Goal: Task Accomplishment & Management: Manage account settings

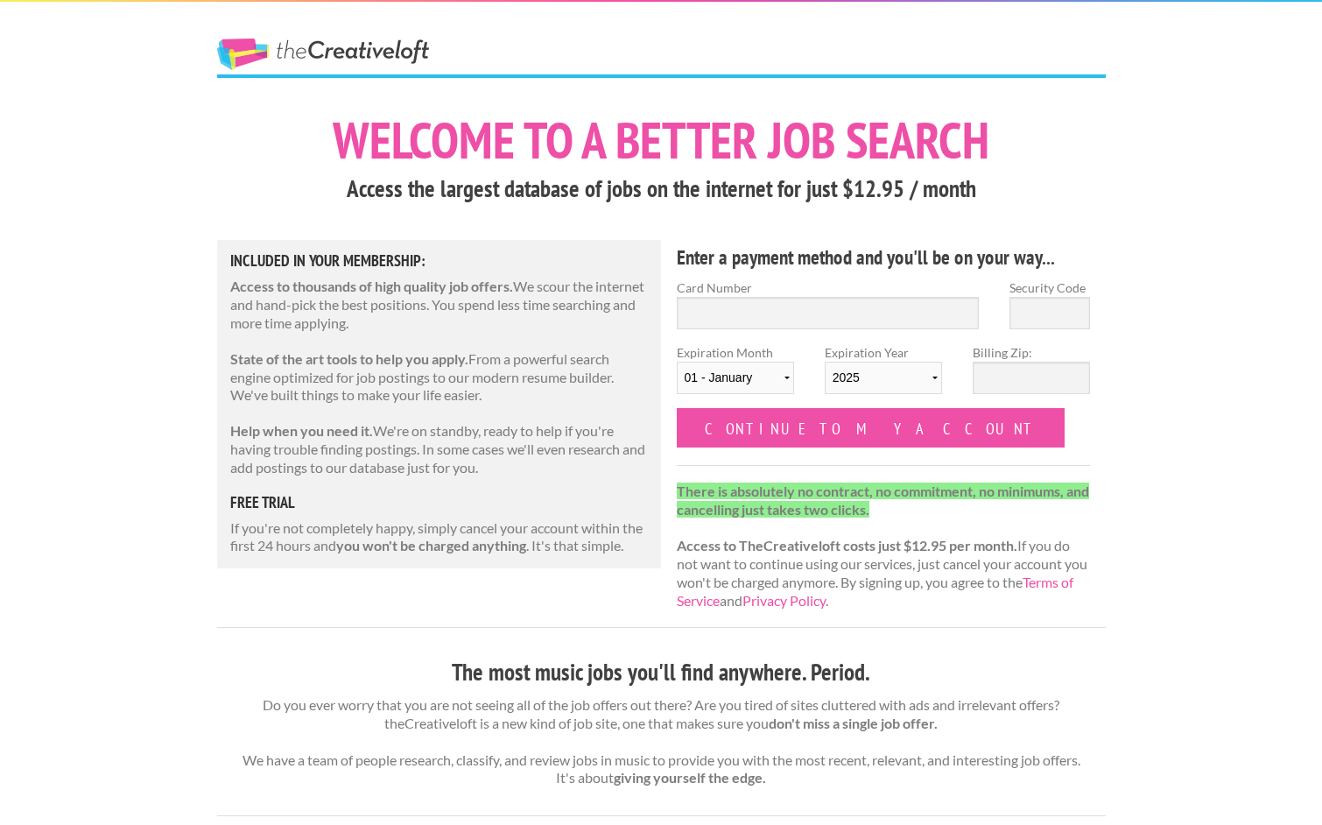
scroll to position [25, 0]
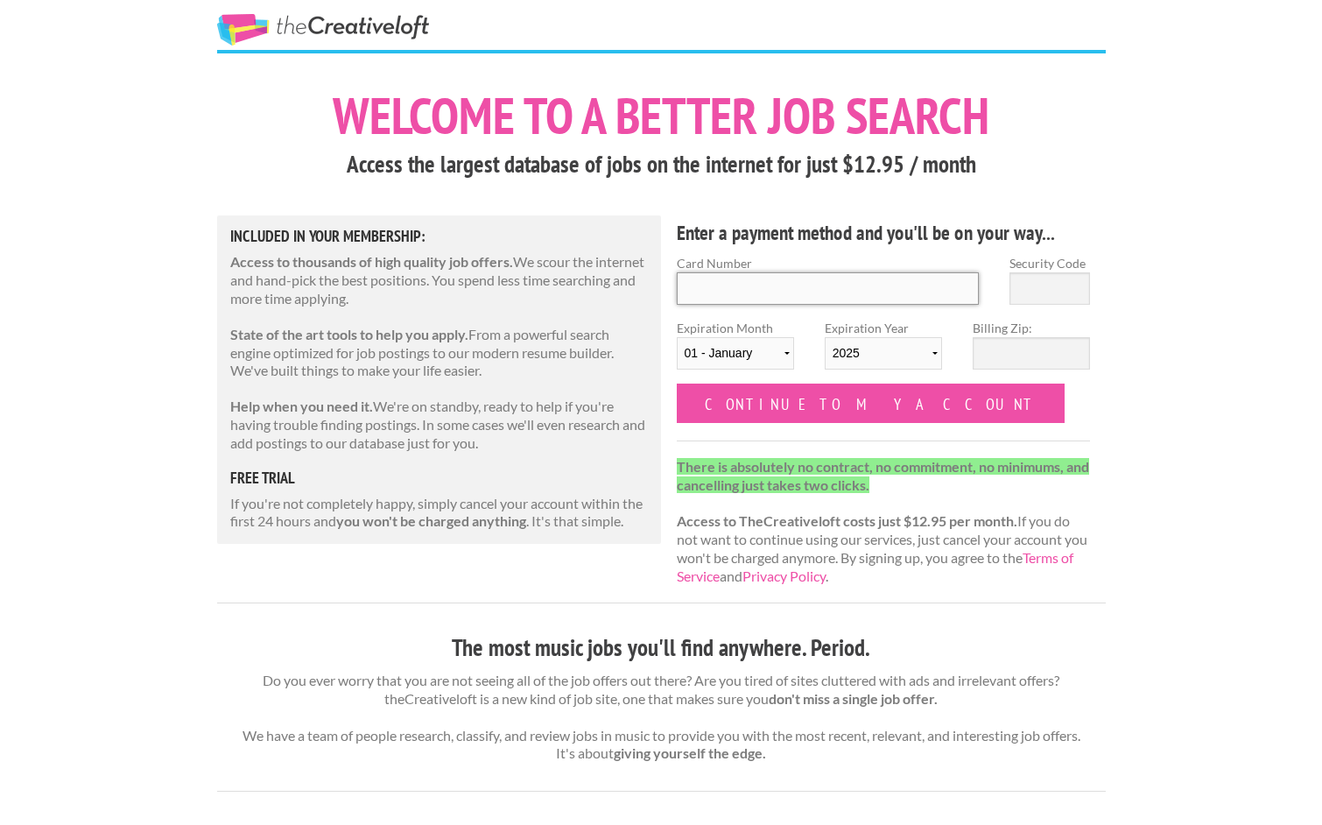
click at [821, 289] on input "Card Number" at bounding box center [828, 288] width 303 height 32
type input "6011005523854027"
select select "2027"
click at [1052, 290] on input "Security Code" at bounding box center [1050, 288] width 81 height 32
click at [922, 277] on input "6011005523854027" at bounding box center [828, 288] width 303 height 32
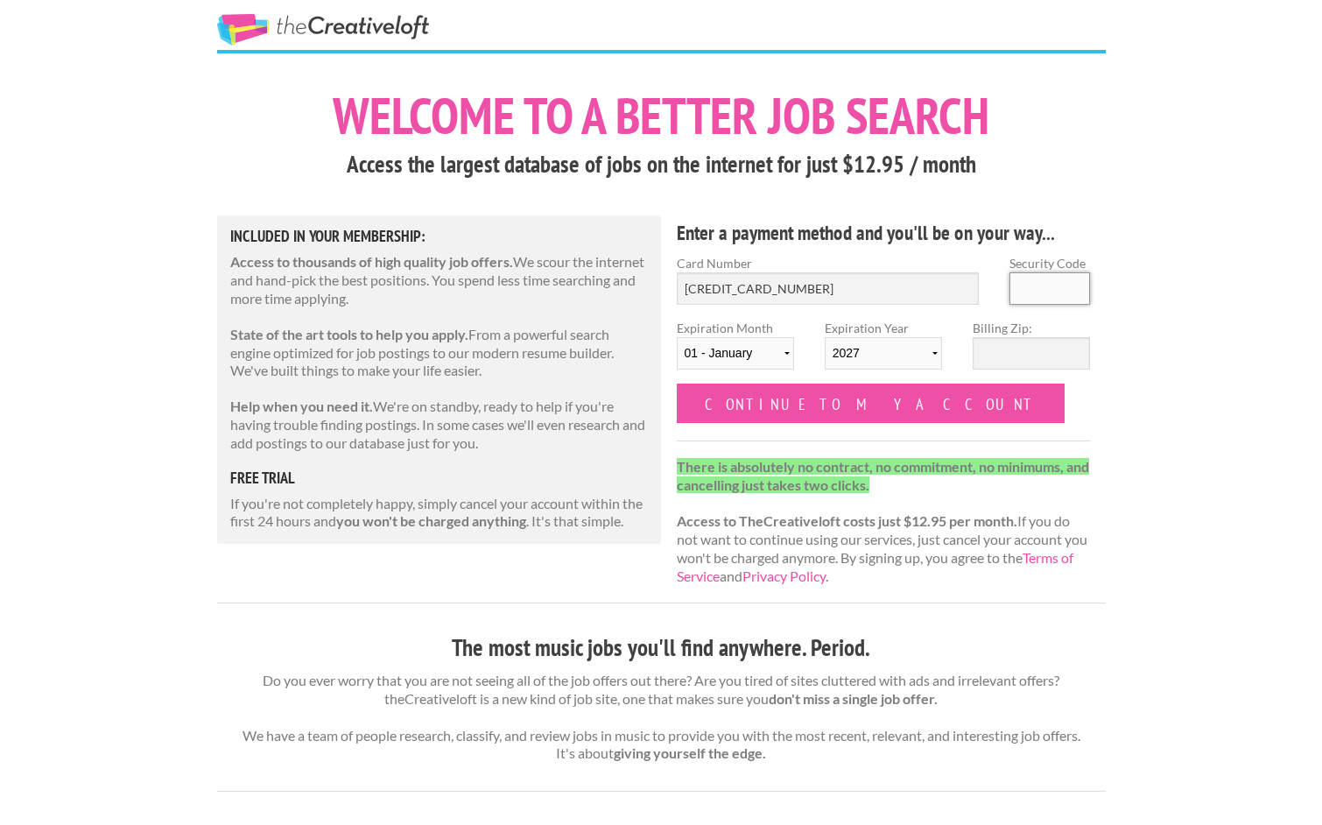
type input "385"
click at [1016, 346] on input "Billing Zip:" at bounding box center [1031, 353] width 117 height 32
type input "30045"
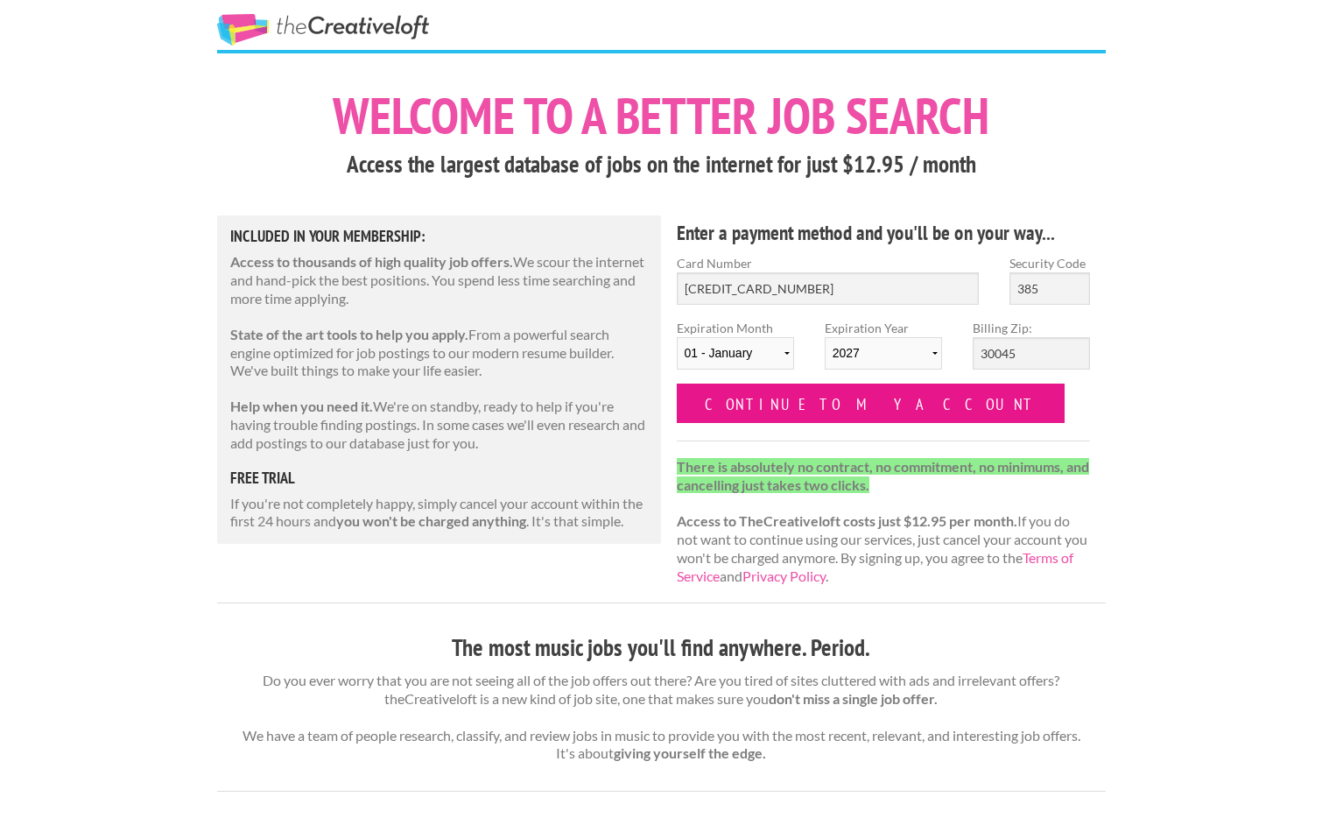
click at [869, 407] on input "Continue to my account" at bounding box center [871, 403] width 389 height 39
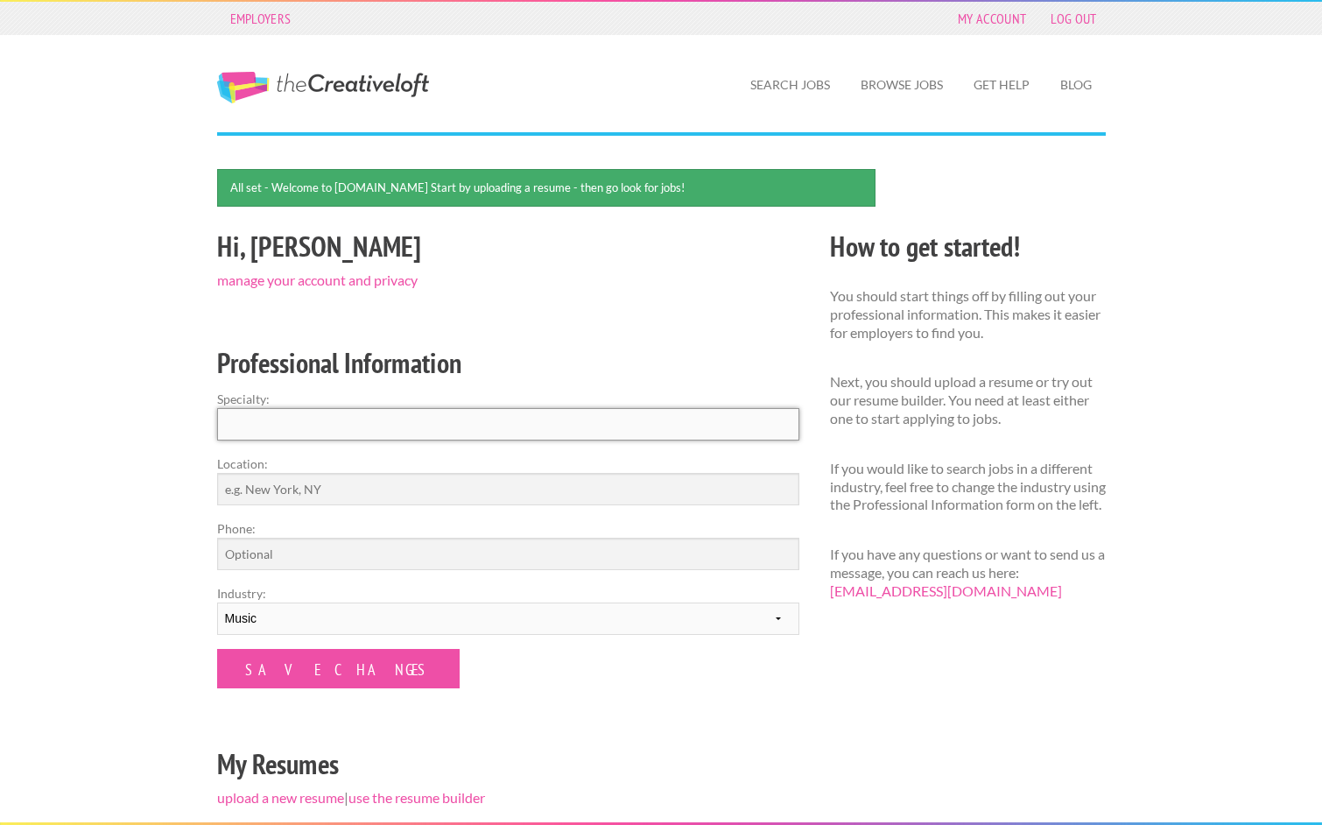
click at [602, 431] on input "Specialty:" at bounding box center [508, 424] width 582 height 32
type input "V"
type input "S"
type input "Vocalist/Vocal Instructor"
click at [479, 485] on input "Location:" at bounding box center [508, 489] width 582 height 32
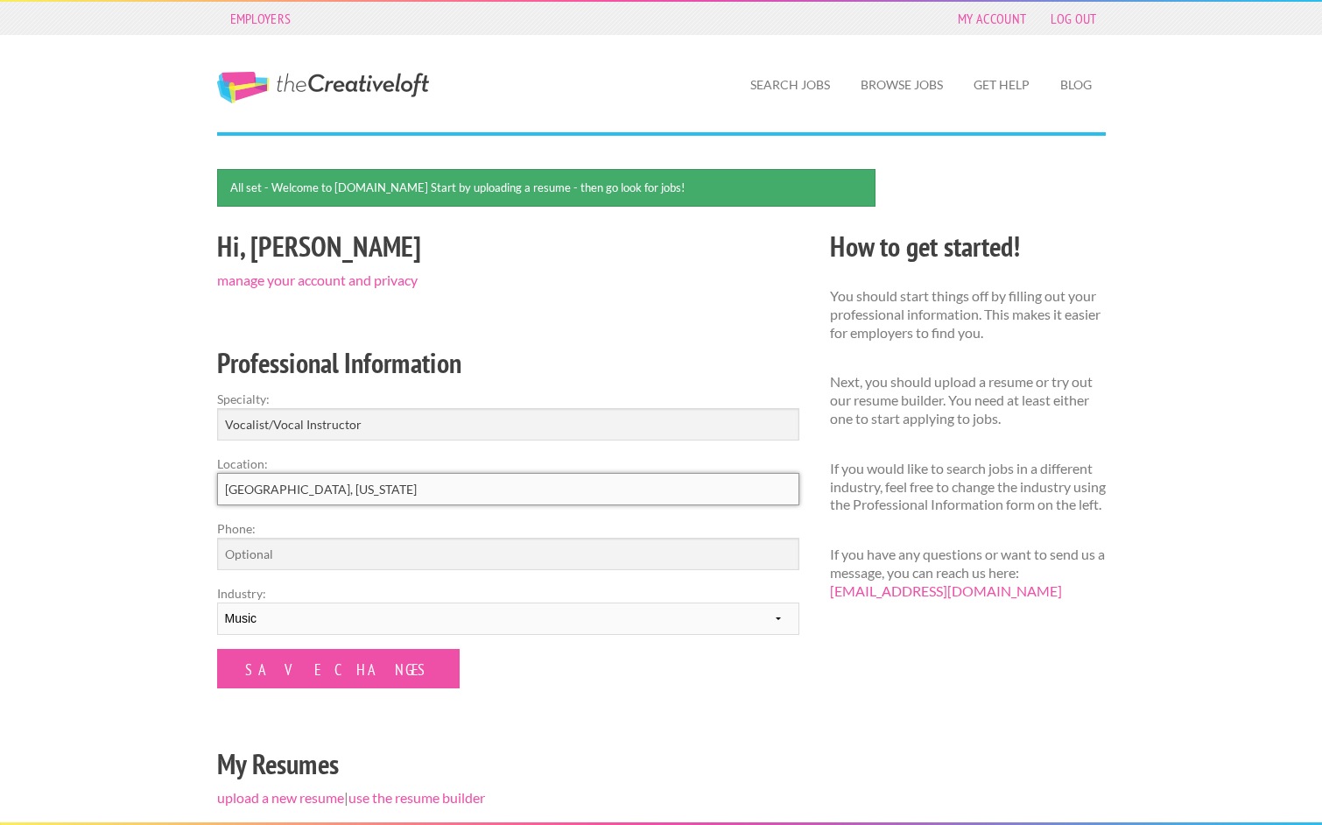
type input "[GEOGRAPHIC_DATA], [US_STATE]"
click at [433, 554] on input "Phone:" at bounding box center [508, 554] width 582 height 32
type input "8484044354"
click at [323, 675] on input "Save Changes" at bounding box center [338, 668] width 243 height 39
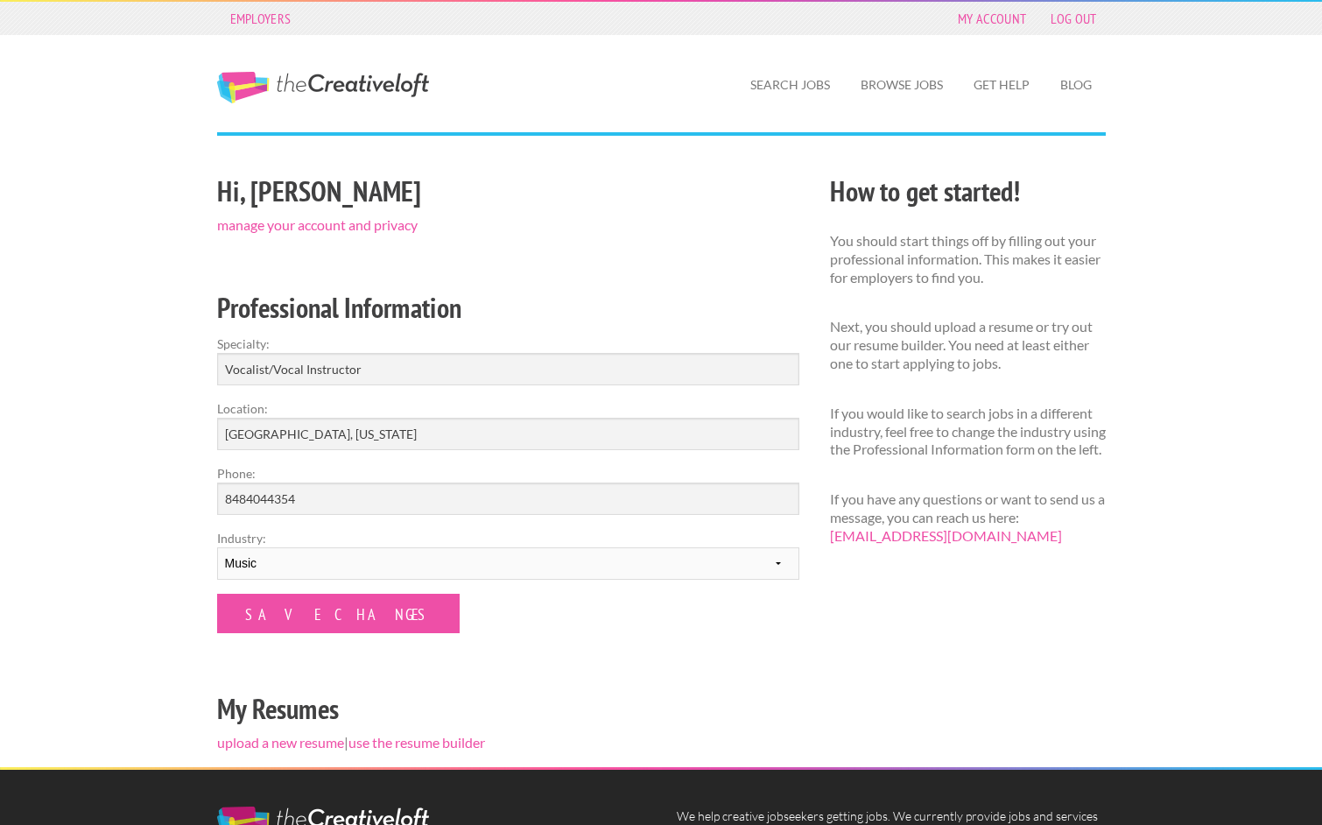
scroll to position [33, 0]
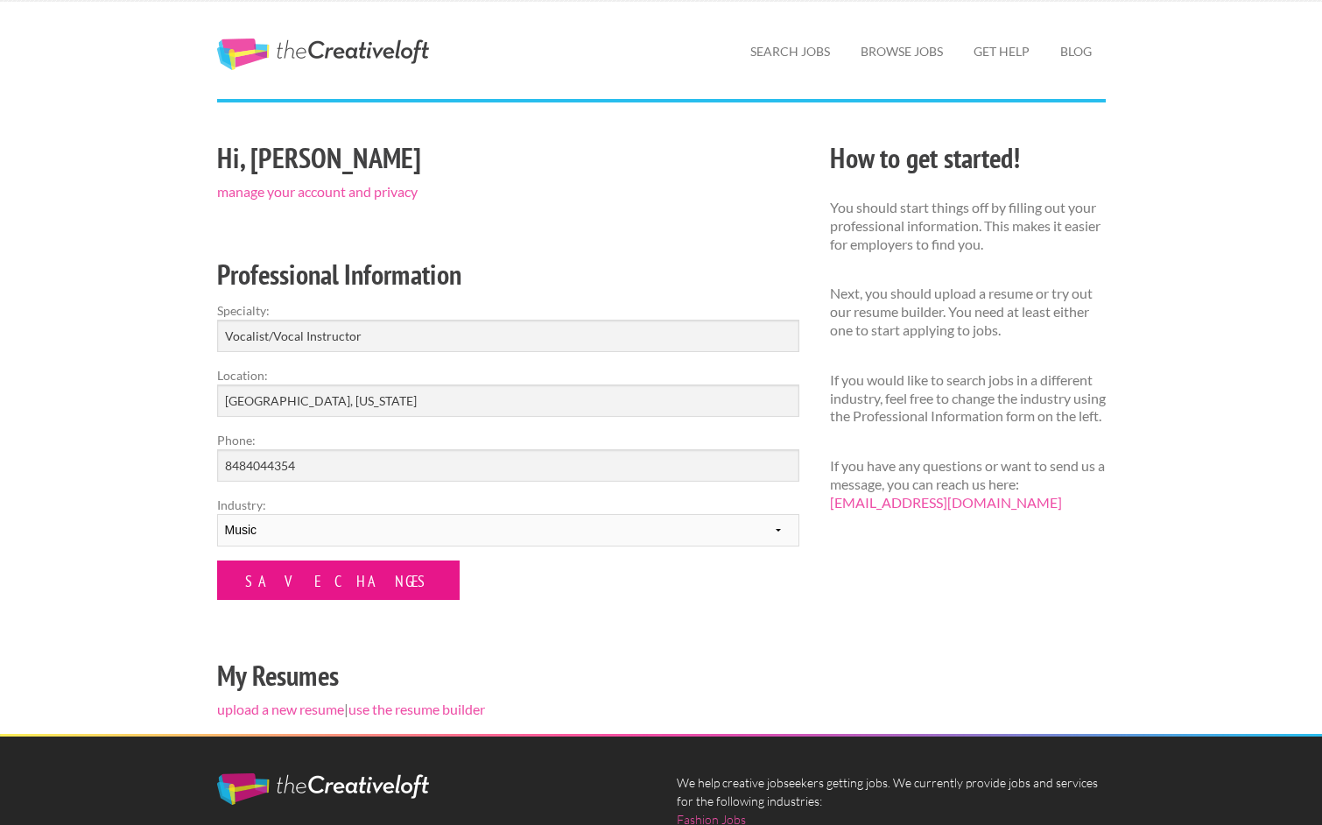
click at [332, 564] on input "Save Changes" at bounding box center [338, 579] width 243 height 39
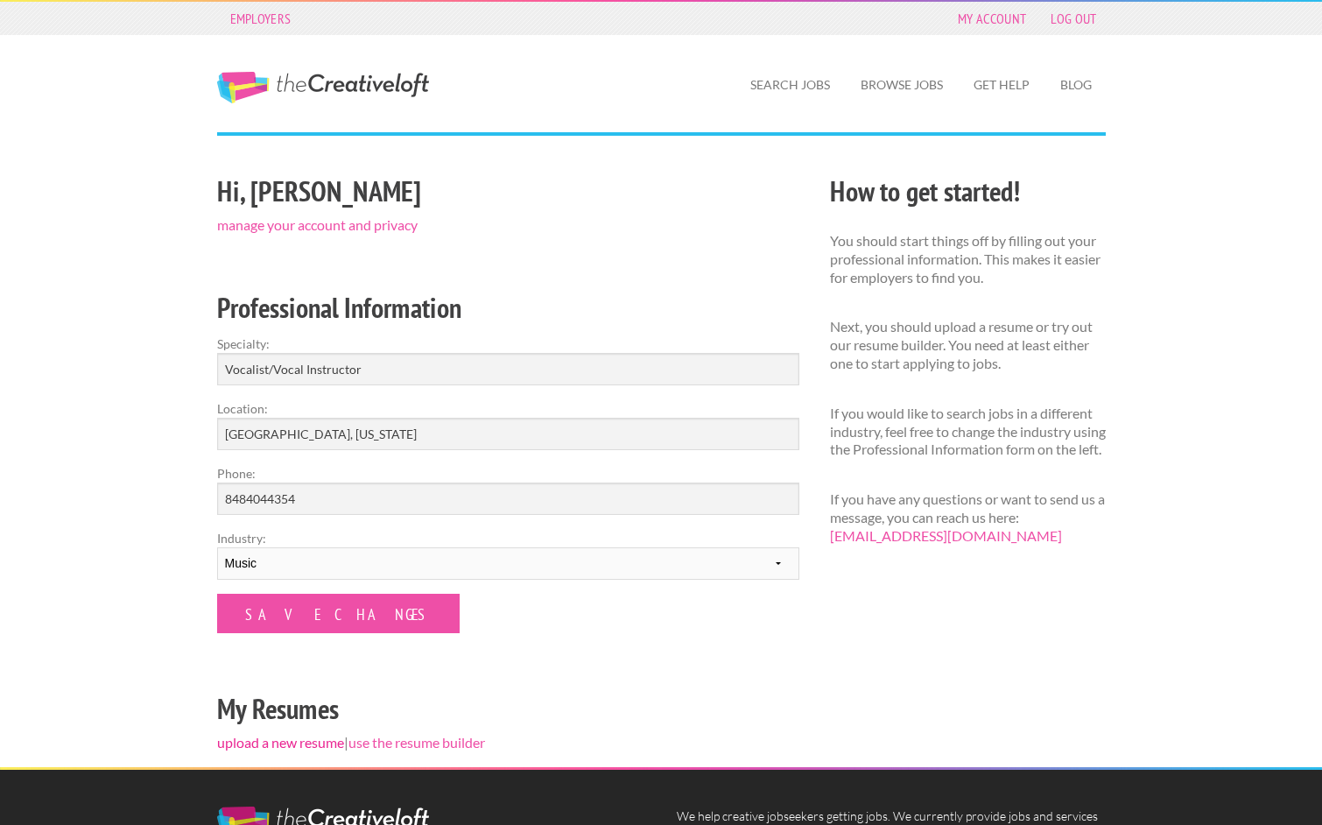
click at [309, 735] on link "upload a new resume" at bounding box center [280, 742] width 127 height 17
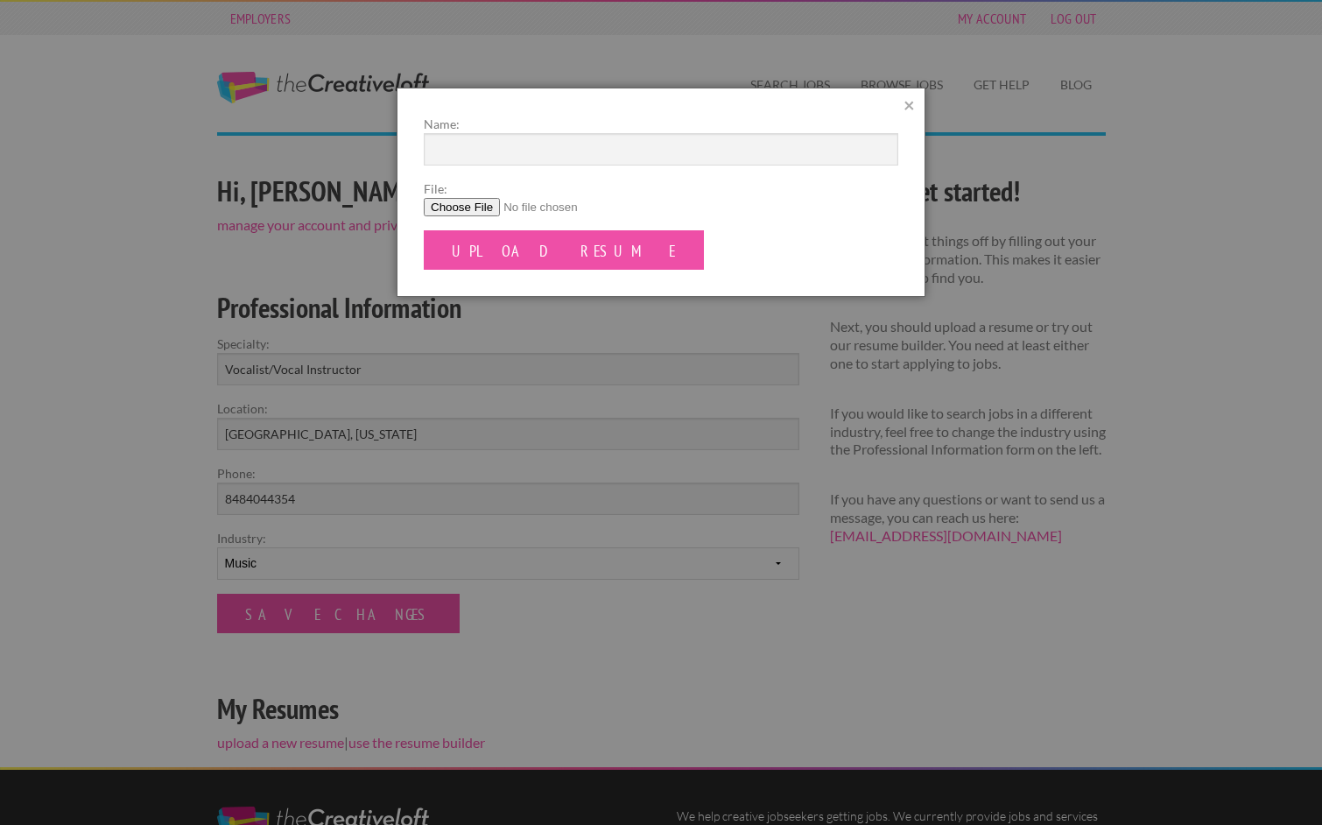
click at [475, 213] on input "File:" at bounding box center [661, 207] width 475 height 18
type input "C:\fakepath\2025 Resume.pdf"
click at [509, 171] on form "Name: File: Upload Resume" at bounding box center [661, 192] width 475 height 155
click at [496, 144] on input "Name:" at bounding box center [661, 149] width 475 height 32
type input "[PERSON_NAME]"
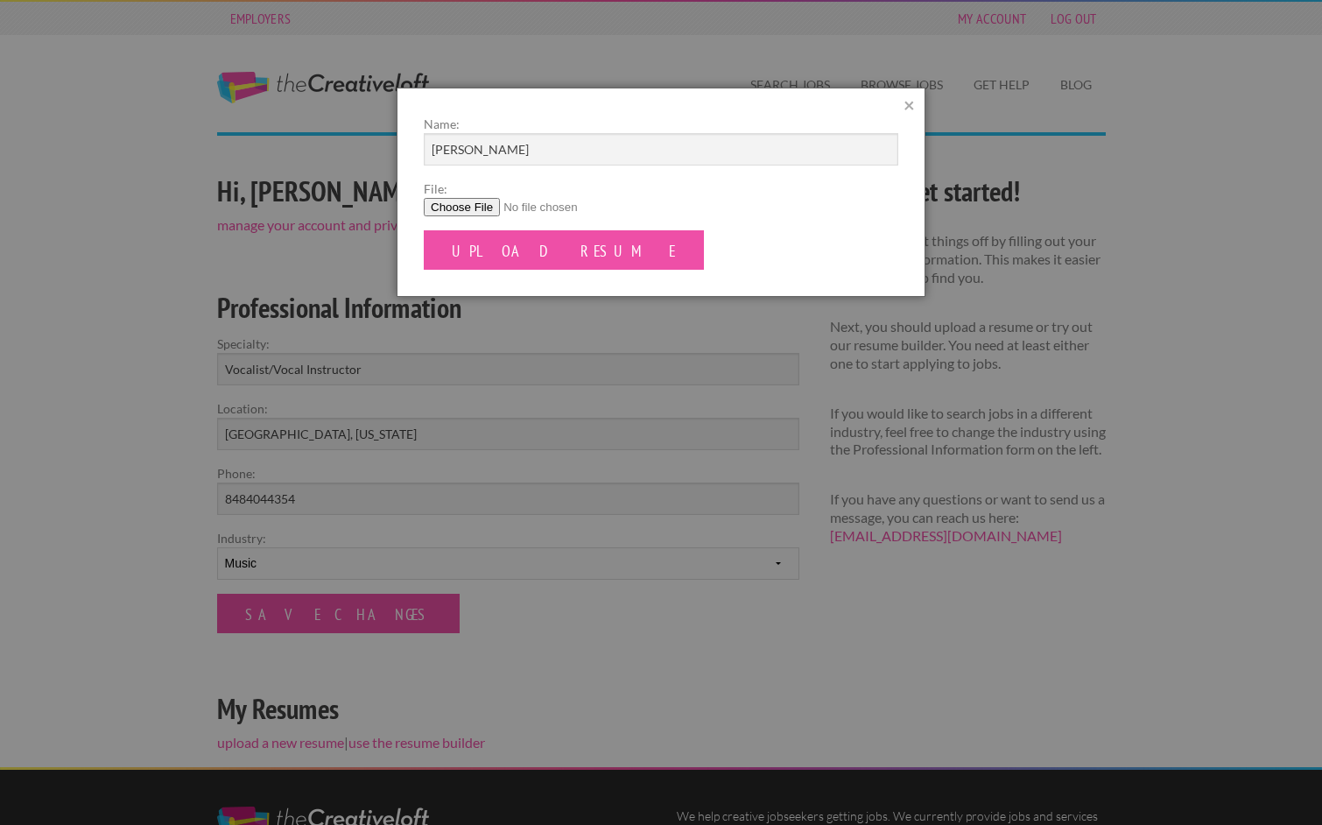
click at [505, 274] on div "Name: [PERSON_NAME] File: Upload Resume ×" at bounding box center [661, 192] width 529 height 209
click at [505, 257] on input "Upload Resume" at bounding box center [564, 249] width 280 height 39
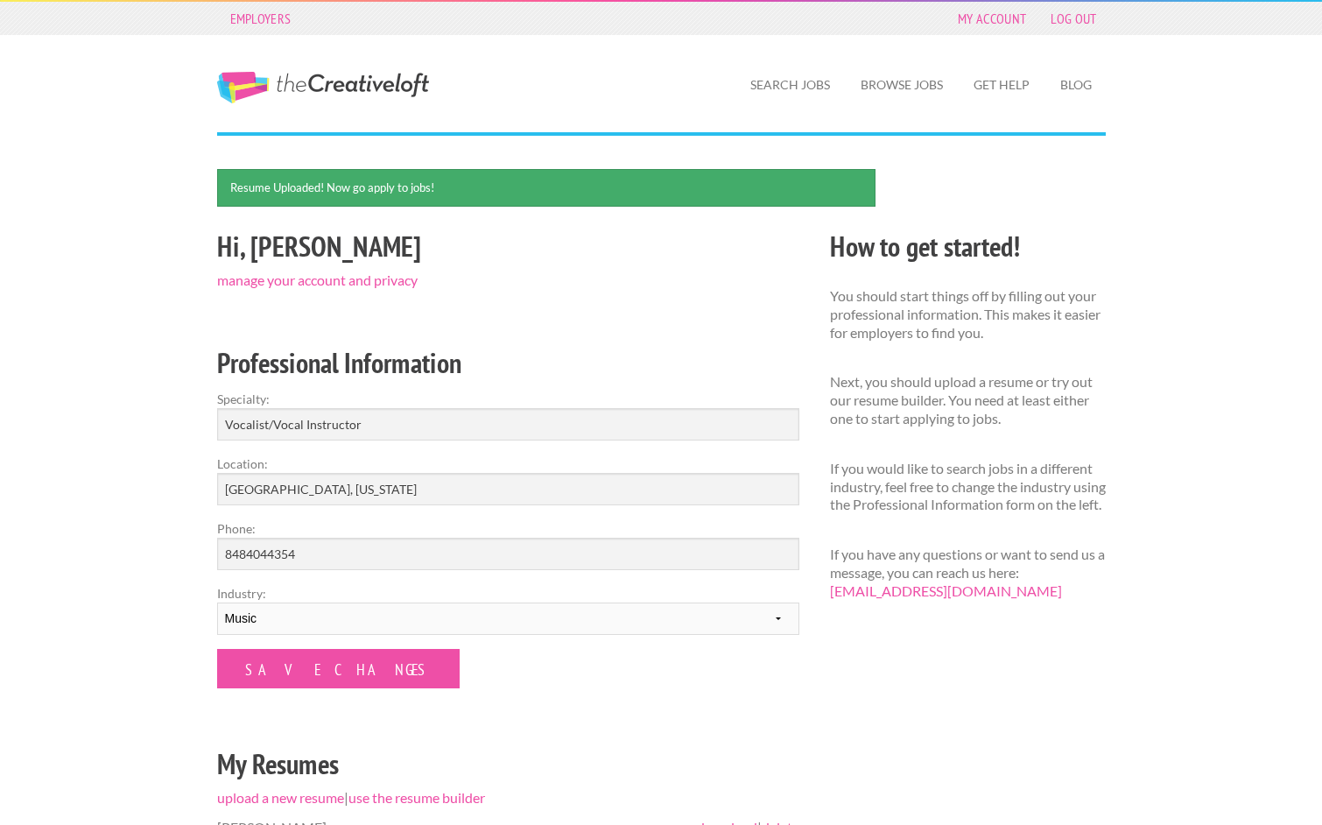
click at [405, 170] on div "Resume Uploaded! Now go apply to jobs!" at bounding box center [546, 188] width 659 height 38
click at [408, 188] on div "Resume Uploaded! Now go apply to jobs!" at bounding box center [546, 188] width 659 height 38
click at [834, 98] on link "Search Jobs" at bounding box center [791, 85] width 108 height 40
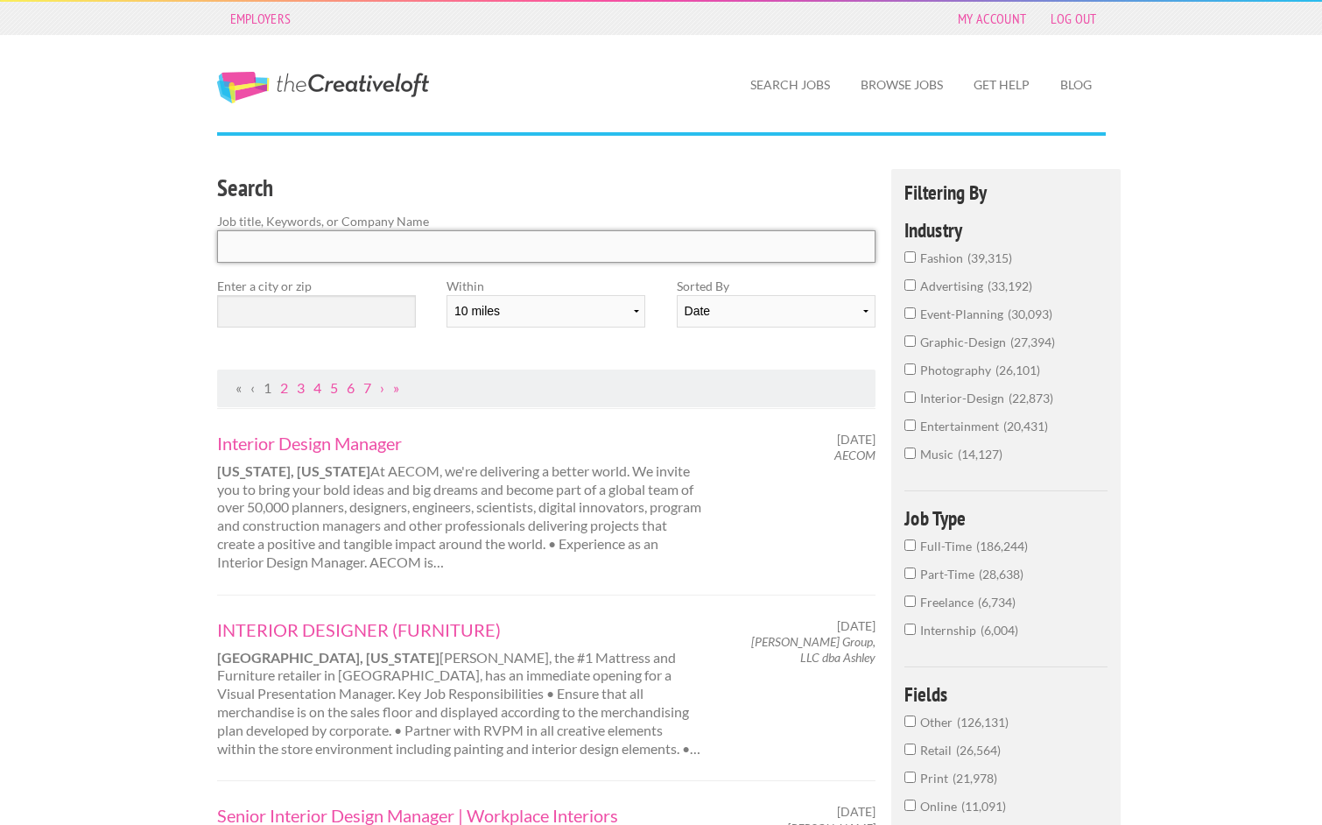
click at [652, 248] on input "Search" at bounding box center [546, 246] width 659 height 32
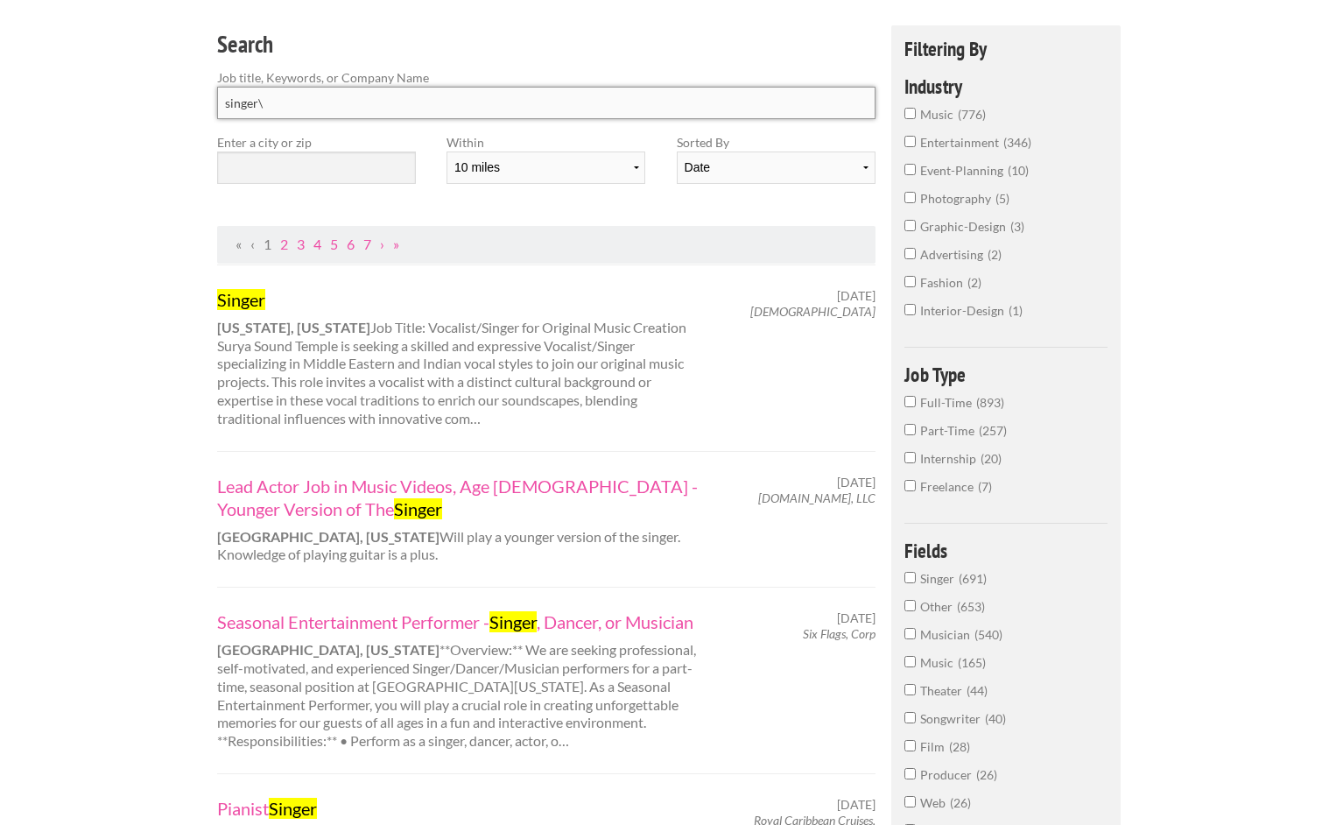
scroll to position [146, 0]
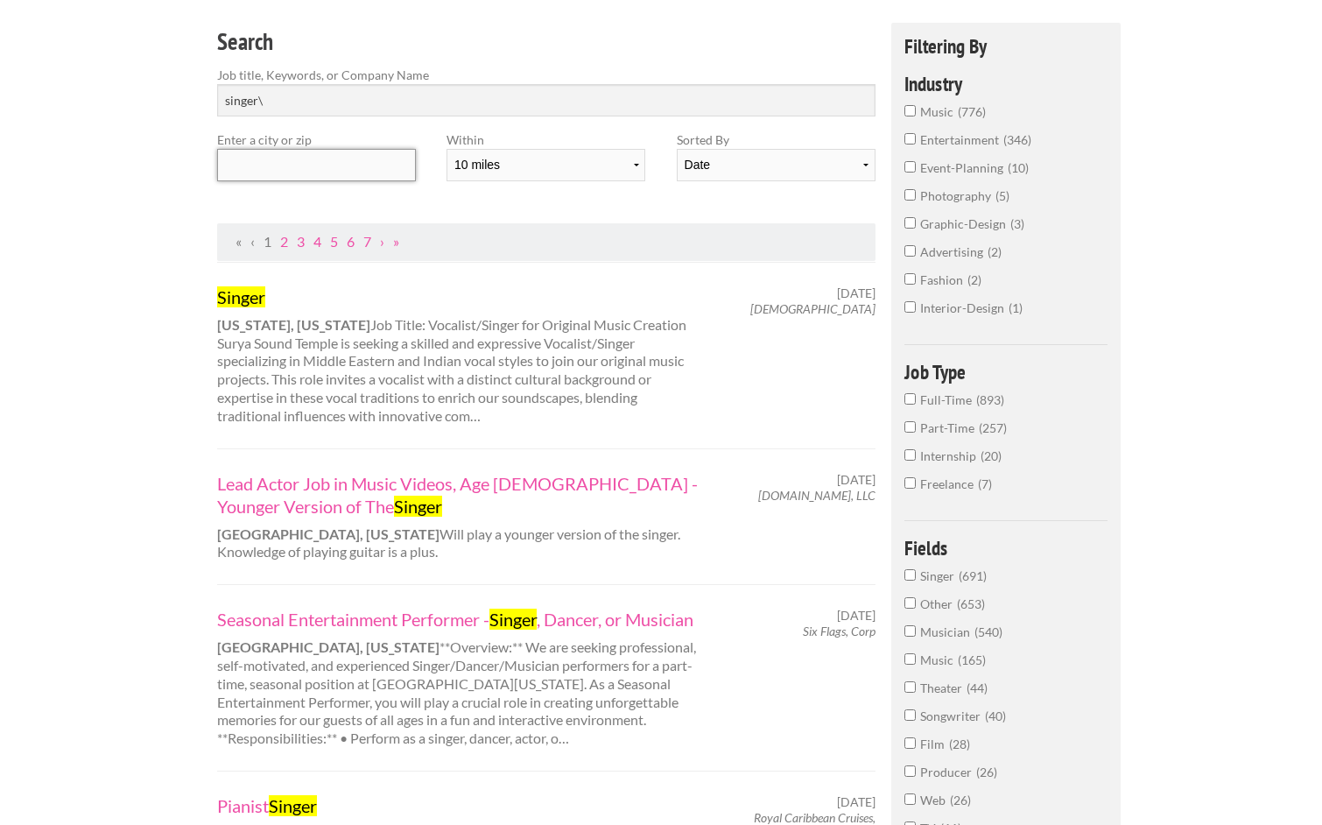
click at [384, 171] on input "text" at bounding box center [316, 165] width 199 height 32
click at [378, 110] on input "singer\" at bounding box center [546, 100] width 659 height 32
type input "singer"
click at [383, 176] on input "text" at bounding box center [316, 165] width 199 height 32
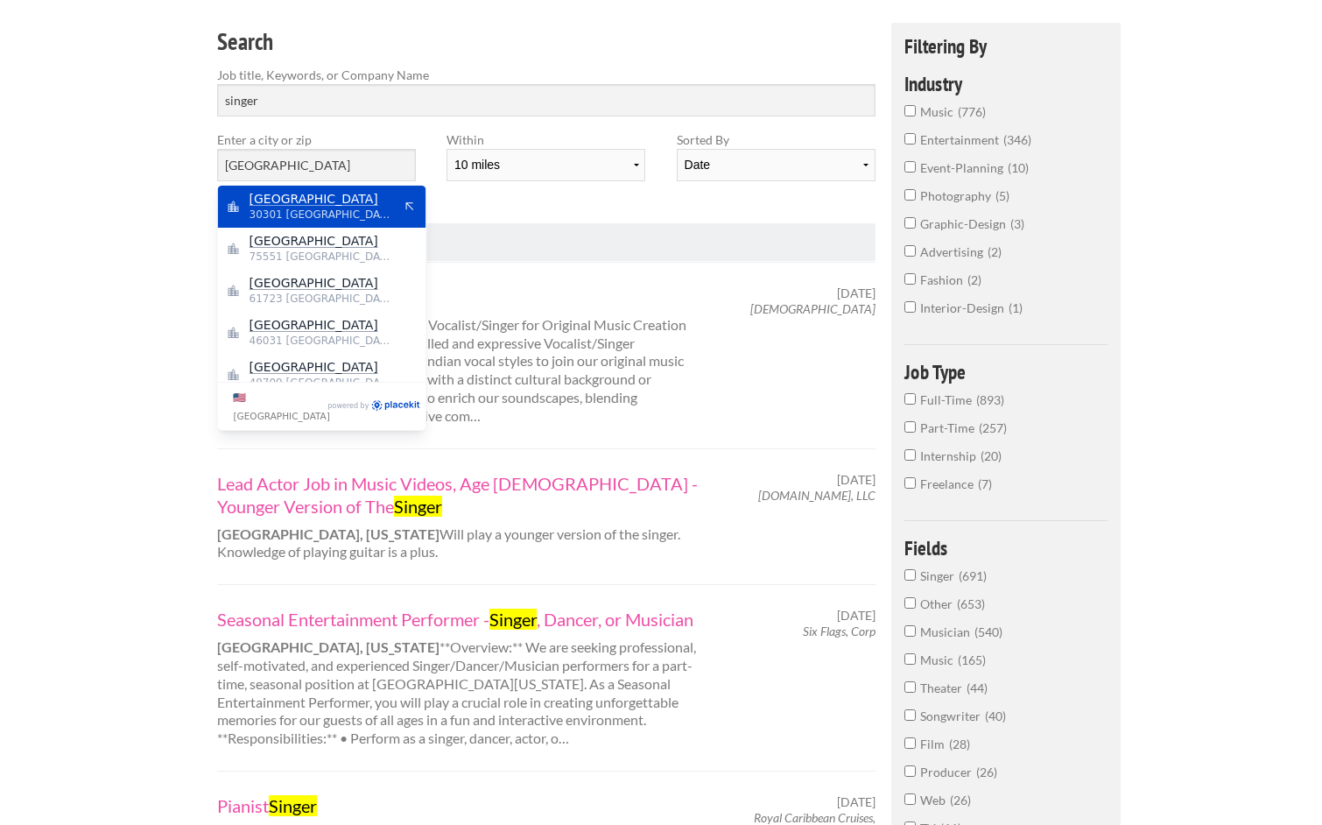
click at [335, 198] on span "Atlanta" at bounding box center [322, 199] width 144 height 16
type input "Atlanta"
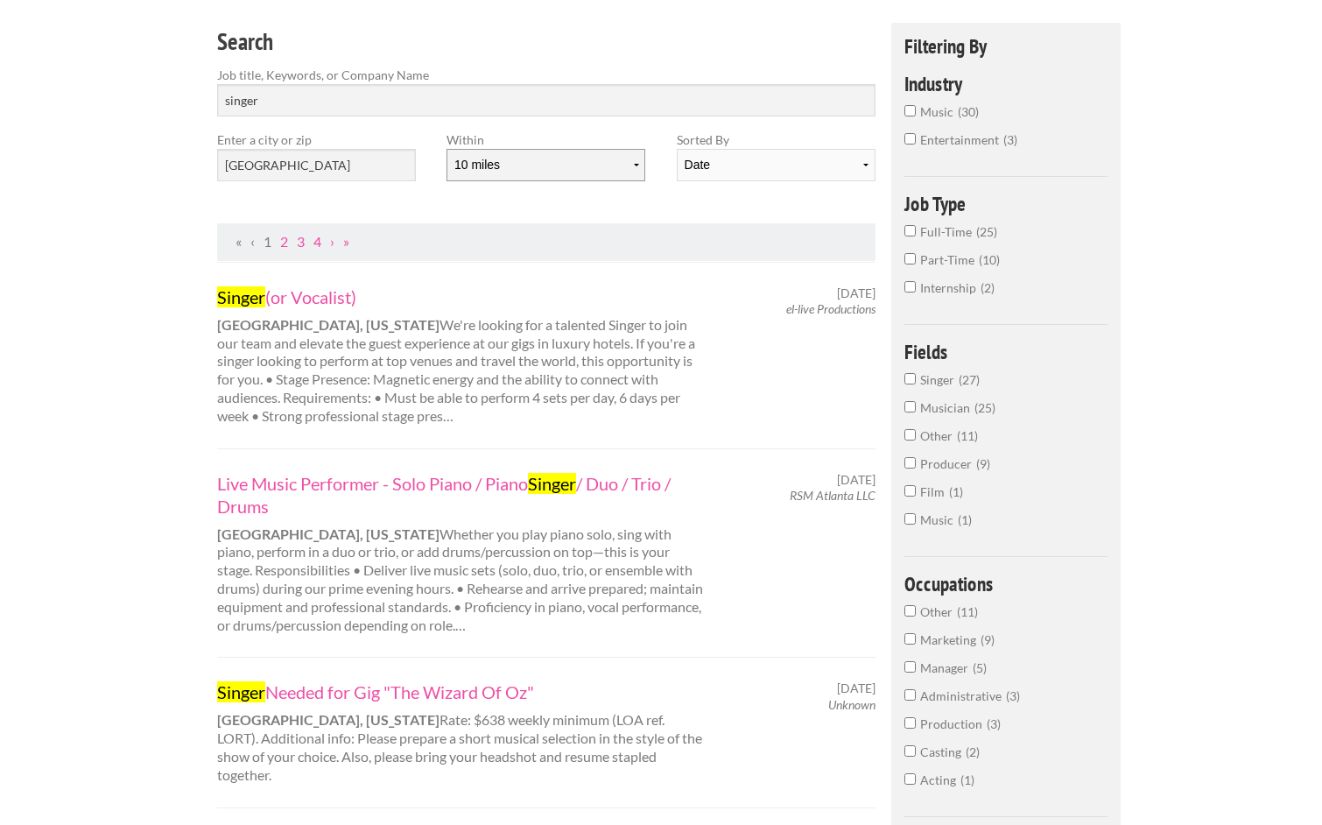
click at [493, 160] on select "10 miles 20 miles 50 miles 100 miles 200 miles 300 miles 400 miles 500 miles" at bounding box center [546, 165] width 199 height 32
click at [447, 149] on select "10 miles 20 miles 50 miles 100 miles 200 miles 300 miles 400 miles 500 miles" at bounding box center [546, 165] width 199 height 32
click at [492, 173] on select "10 miles 20 miles 50 miles 100 miles 200 miles 300 miles 400 miles 500 miles" at bounding box center [546, 165] width 199 height 32
select select "50"
click at [447, 149] on select "10 miles 20 miles 50 miles 100 miles 200 miles 300 miles 400 miles 500 miles" at bounding box center [546, 165] width 199 height 32
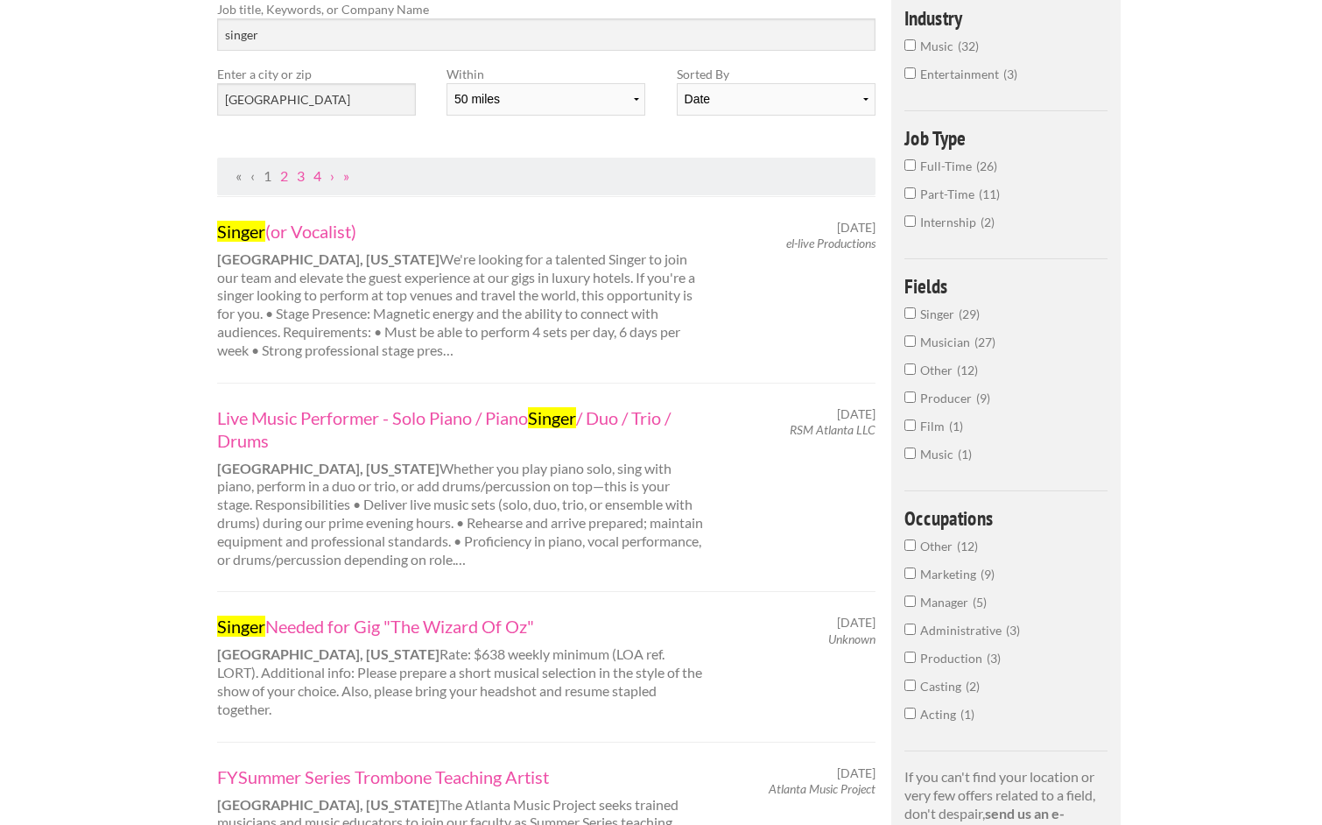
scroll to position [215, 0]
click at [764, 74] on label "Sorted By" at bounding box center [776, 71] width 199 height 18
click at [762, 88] on select "Date Relevance" at bounding box center [776, 97] width 199 height 32
click at [677, 81] on select "Date Relevance" at bounding box center [776, 97] width 199 height 32
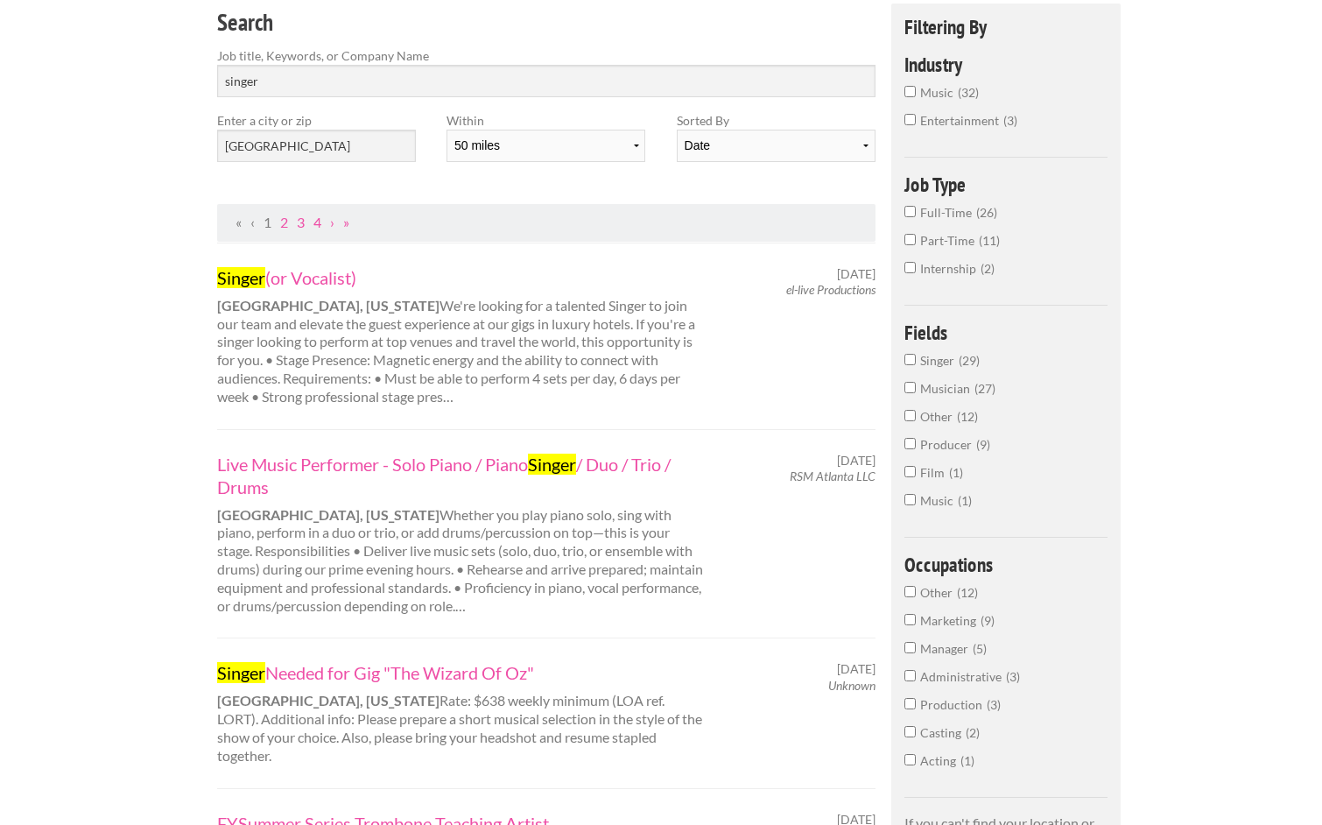
scroll to position [0, 0]
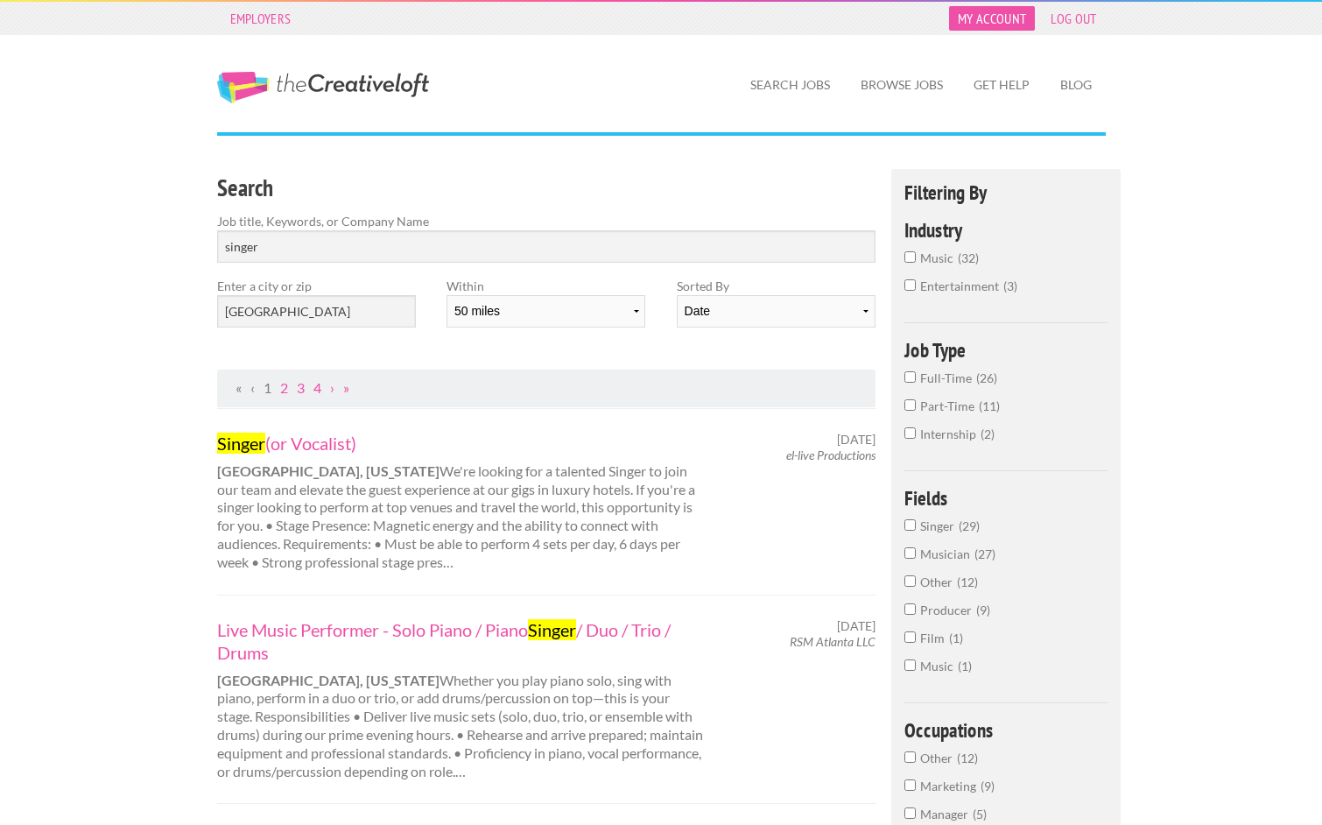
click at [1001, 23] on link "My Account" at bounding box center [992, 18] width 86 height 25
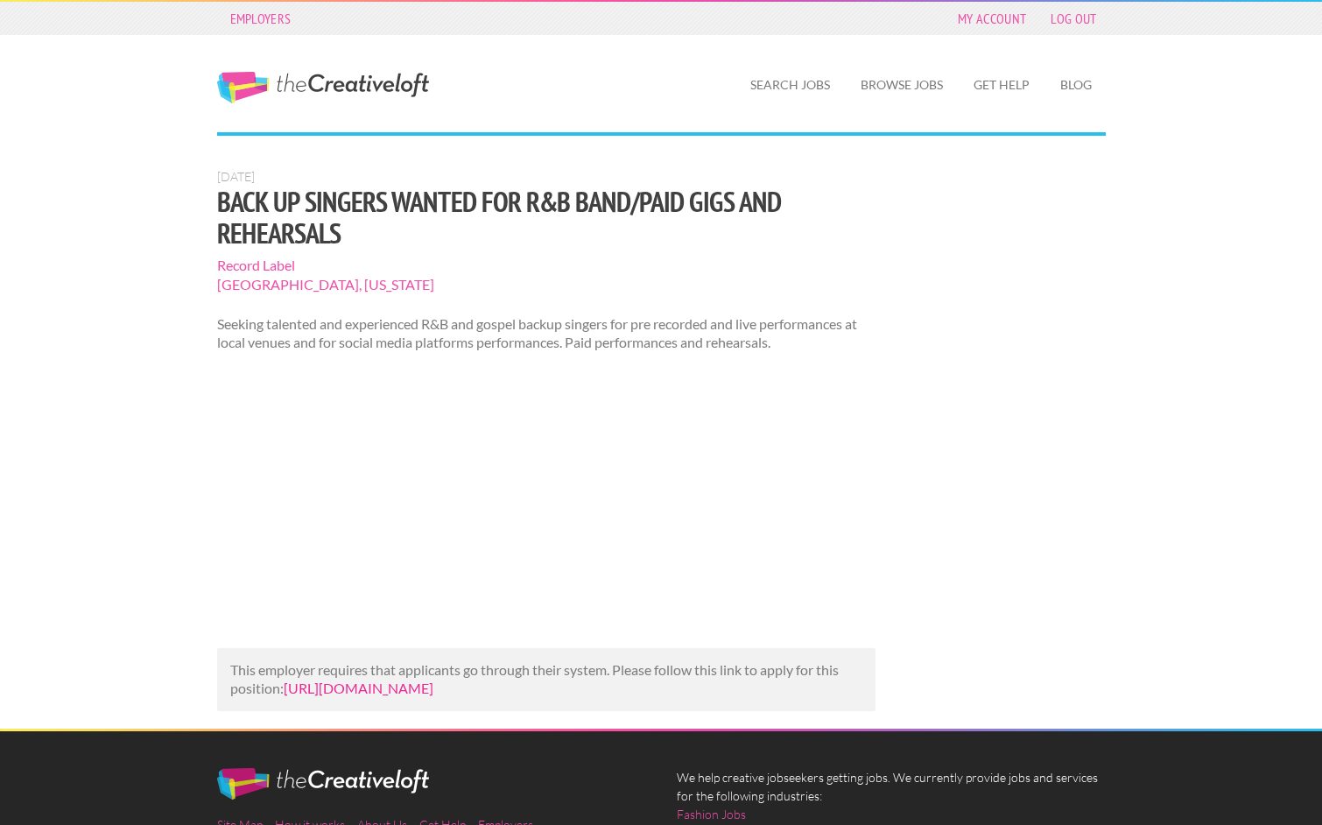
click at [356, 696] on link "https://www.backstage.com/casting/back-up-singers-wanted-for-rb-bandpaid-gigs-a…" at bounding box center [359, 688] width 150 height 17
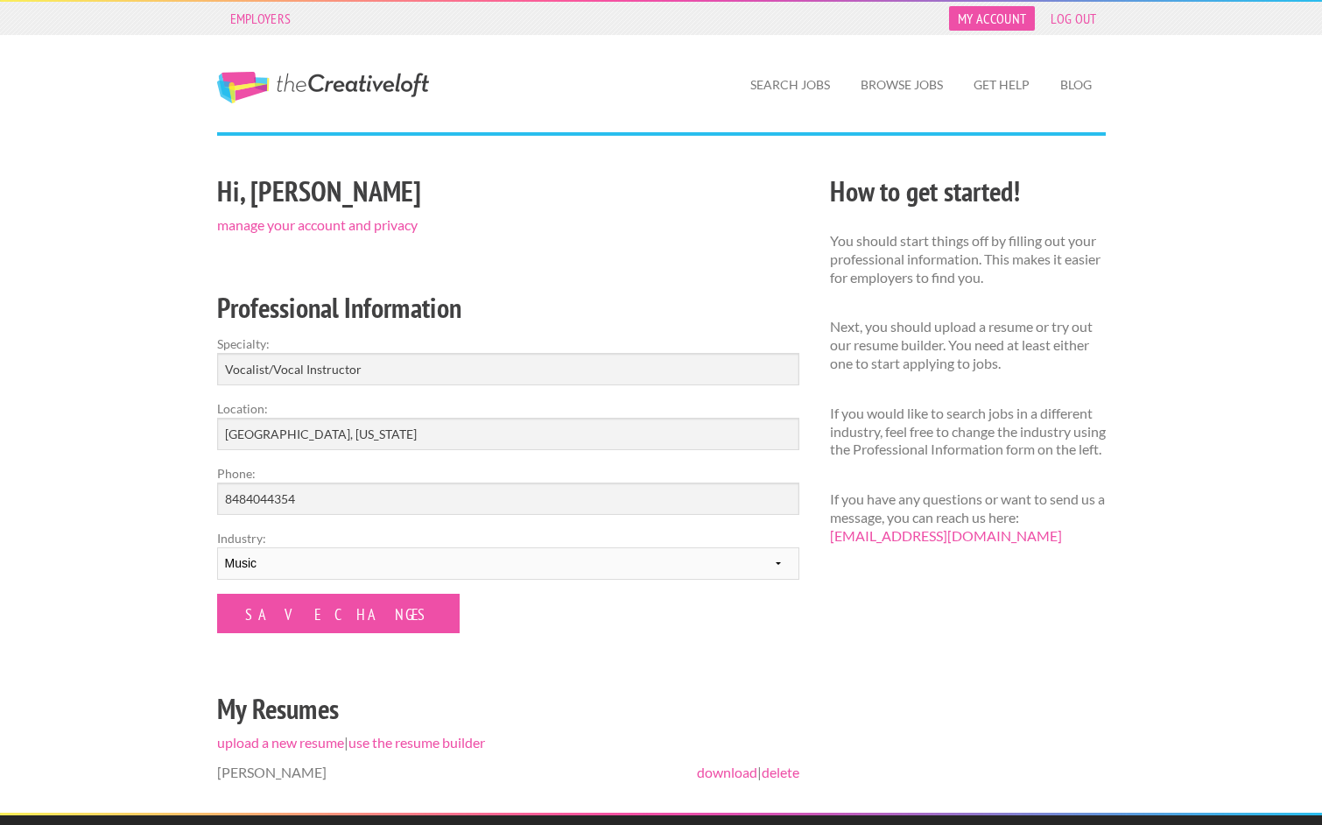
click at [987, 22] on link "My Account" at bounding box center [992, 18] width 86 height 25
click at [375, 234] on div "Hi, Shadiyah manage your account and privacy Professional Information Specialty…" at bounding box center [507, 491] width 613 height 644
click at [366, 223] on link "manage your account and privacy" at bounding box center [317, 224] width 201 height 17
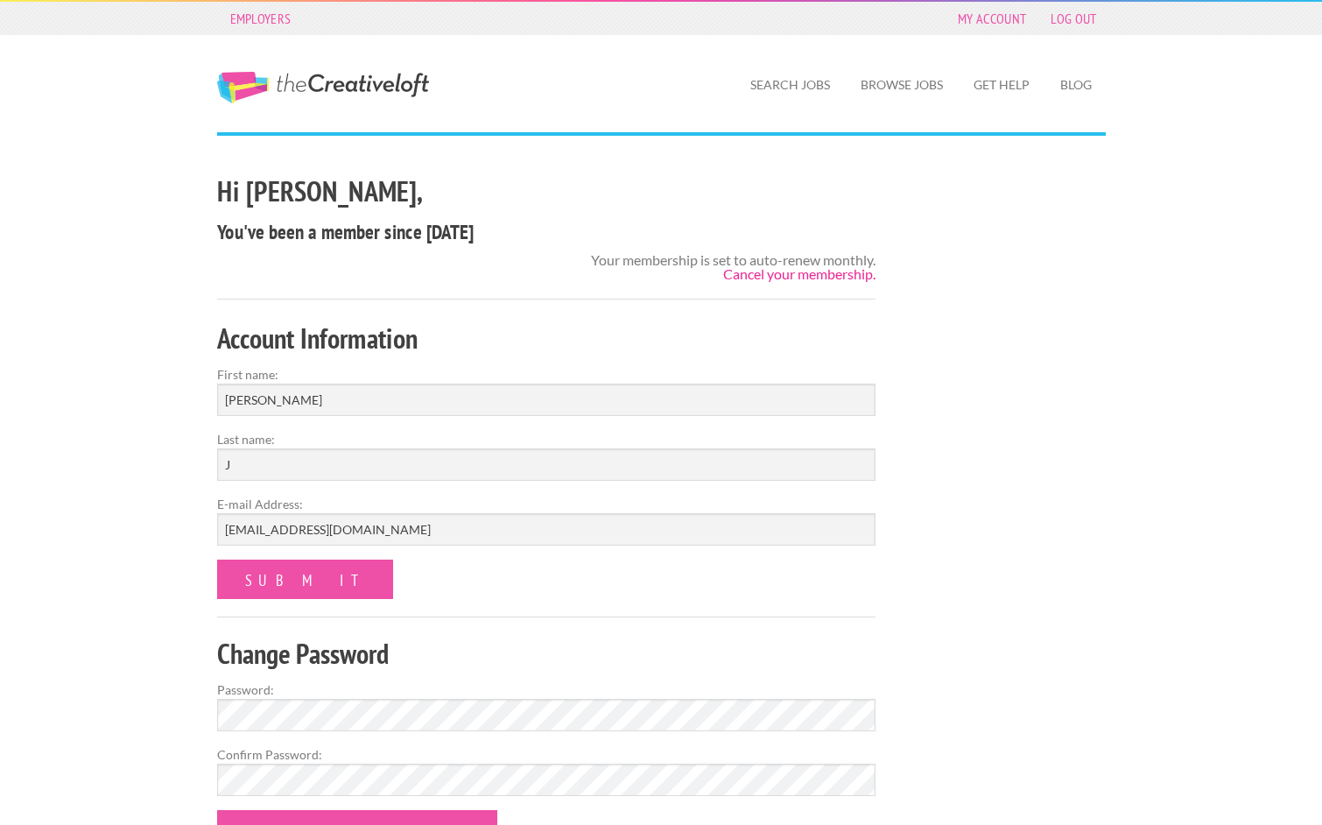
click at [828, 274] on link "Cancel your membership." at bounding box center [799, 273] width 152 height 17
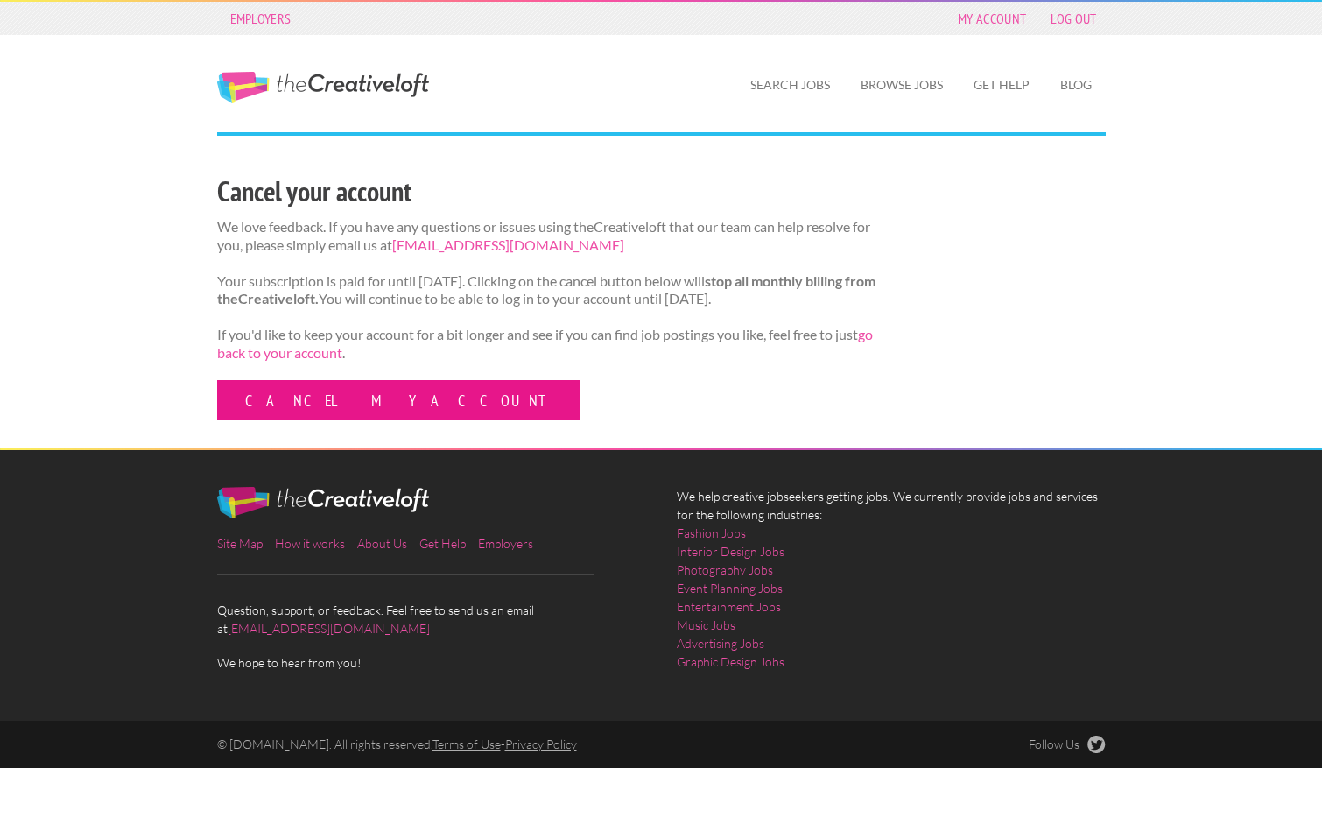
click at [352, 410] on link "Cancel my account" at bounding box center [398, 399] width 363 height 39
